Goal: Check status: Check status

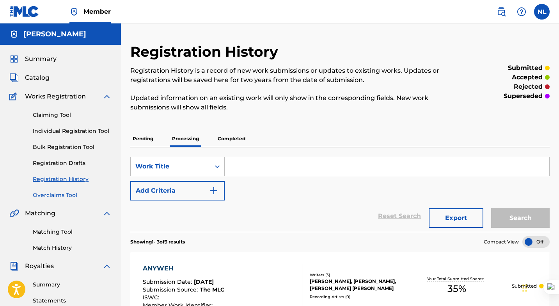
click at [66, 191] on link "Overclaims Tool" at bounding box center [72, 195] width 79 height 8
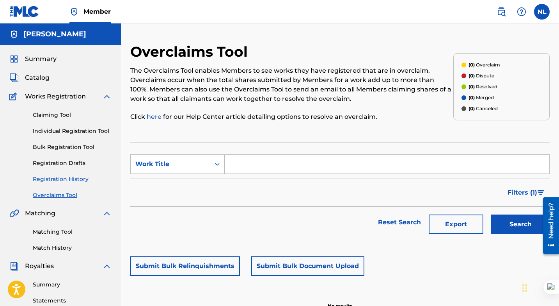
click at [67, 182] on link "Registration History" at bounding box center [72, 179] width 79 height 8
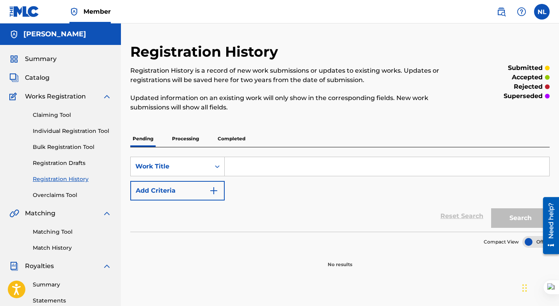
click at [191, 139] on p "Processing" at bounding box center [186, 138] width 32 height 16
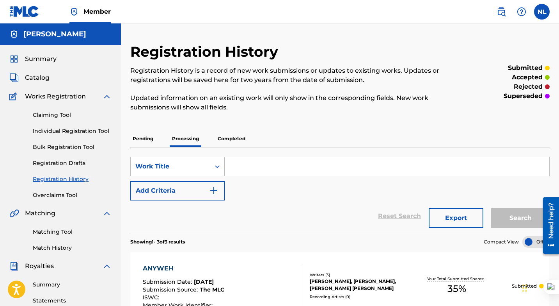
click at [235, 140] on p "Completed" at bounding box center [231, 138] width 32 height 16
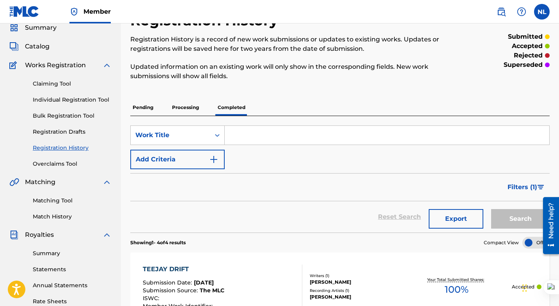
scroll to position [196, 0]
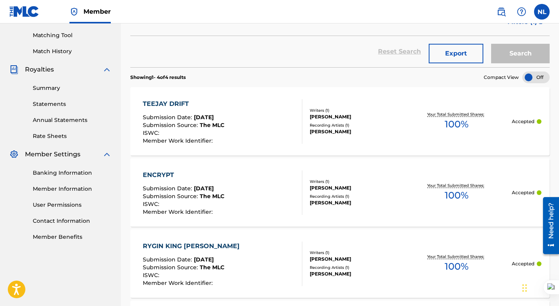
click at [211, 115] on span "[DATE]" at bounding box center [204, 117] width 20 height 7
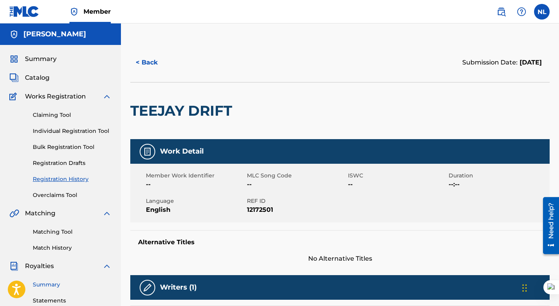
click at [45, 287] on link "Summary" at bounding box center [72, 284] width 79 height 8
